Goal: Ask a question

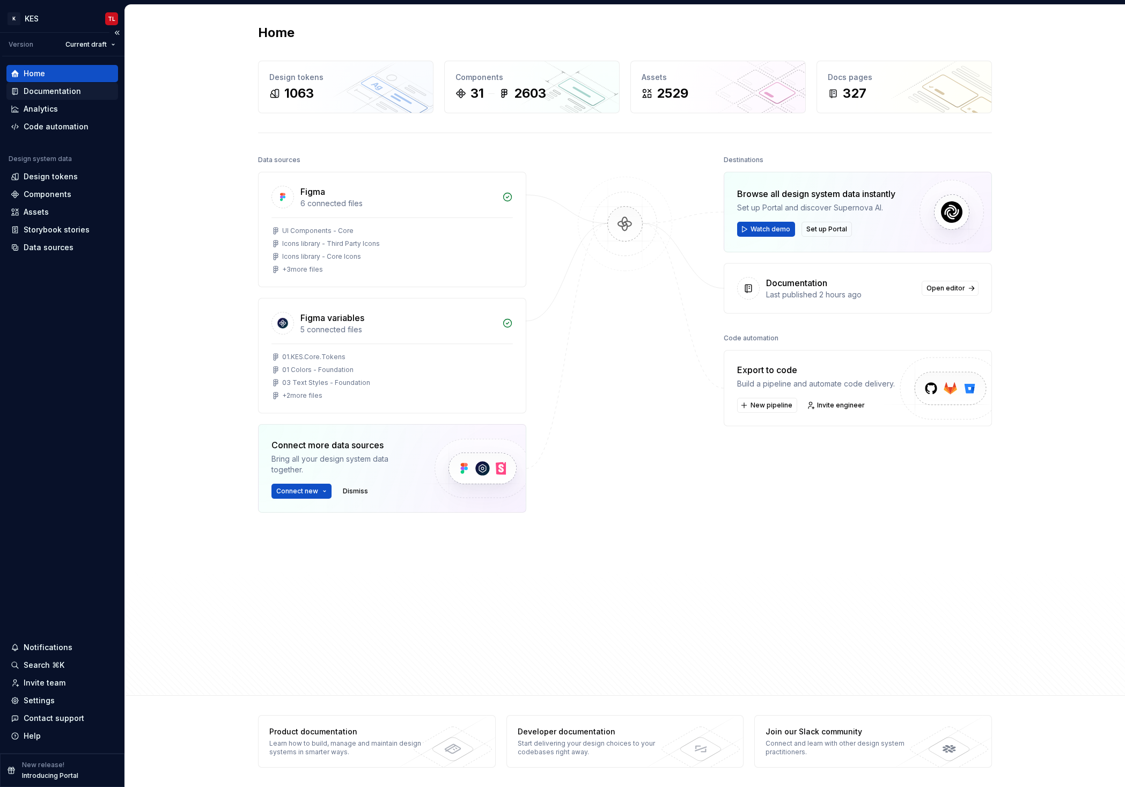
click at [50, 91] on div "Documentation" at bounding box center [52, 91] width 57 height 11
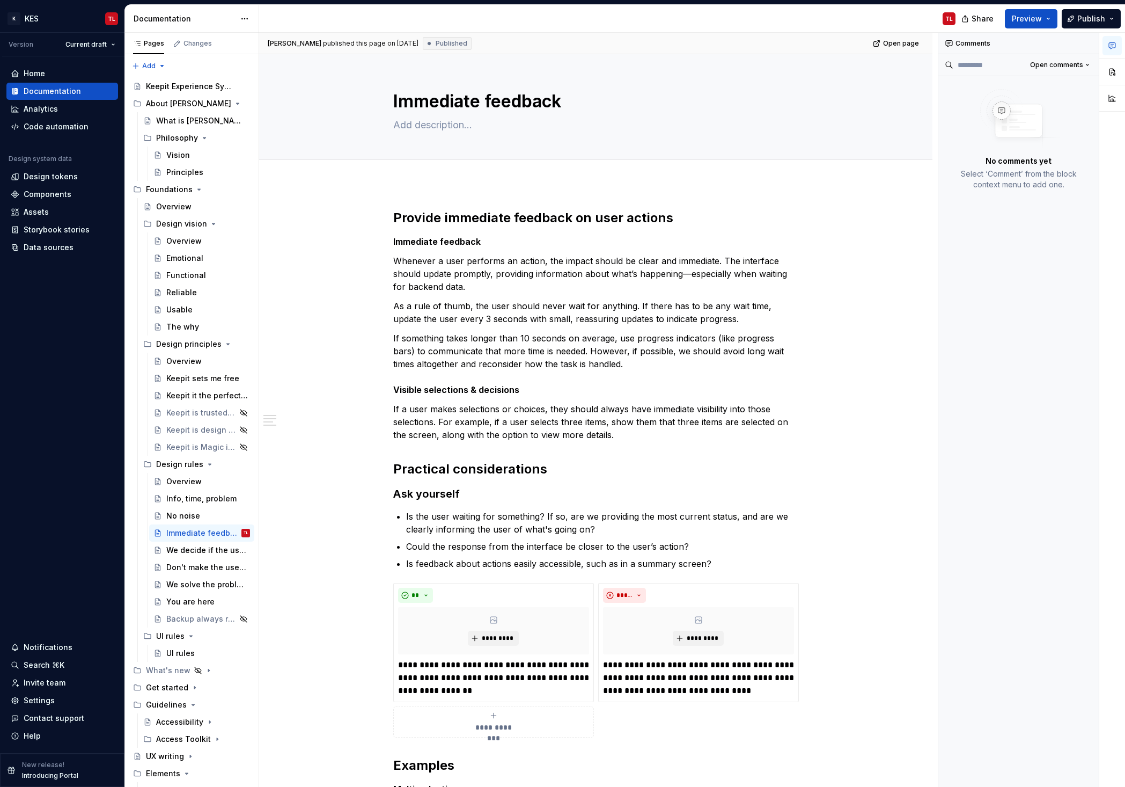
click at [1020, 288] on div "Comments Open comments No comments yet Select ‘Comment’ from the block context …" at bounding box center [1018, 410] width 161 height 754
type textarea "*"
